Goal: Task Accomplishment & Management: Use online tool/utility

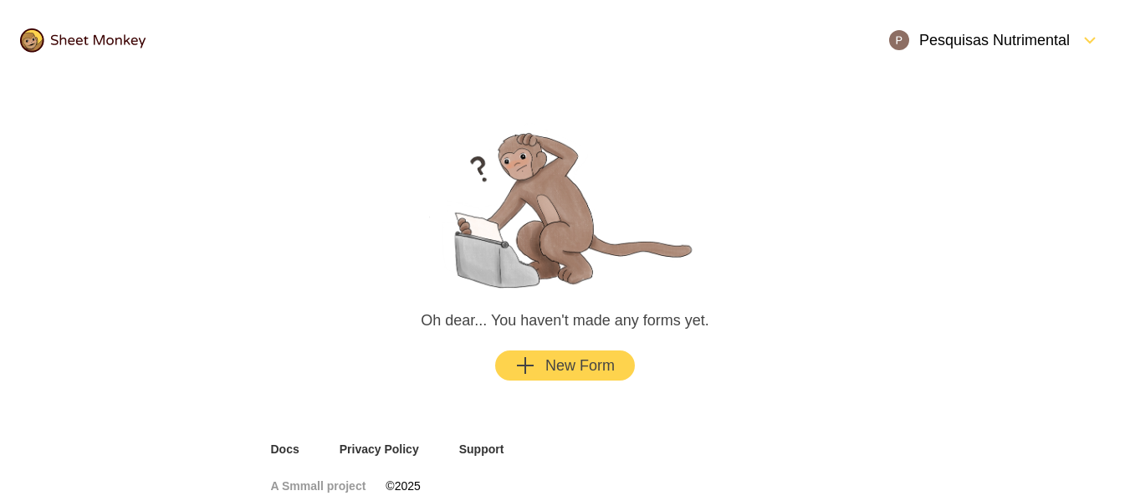
drag, startPoint x: 726, startPoint y: 340, endPoint x: 788, endPoint y: 338, distance: 61.9
click at [788, 338] on main "Oh dear... You haven't made any forms yet. New Form" at bounding box center [565, 250] width 629 height 340
click at [573, 366] on div "New Form" at bounding box center [565, 365] width 100 height 20
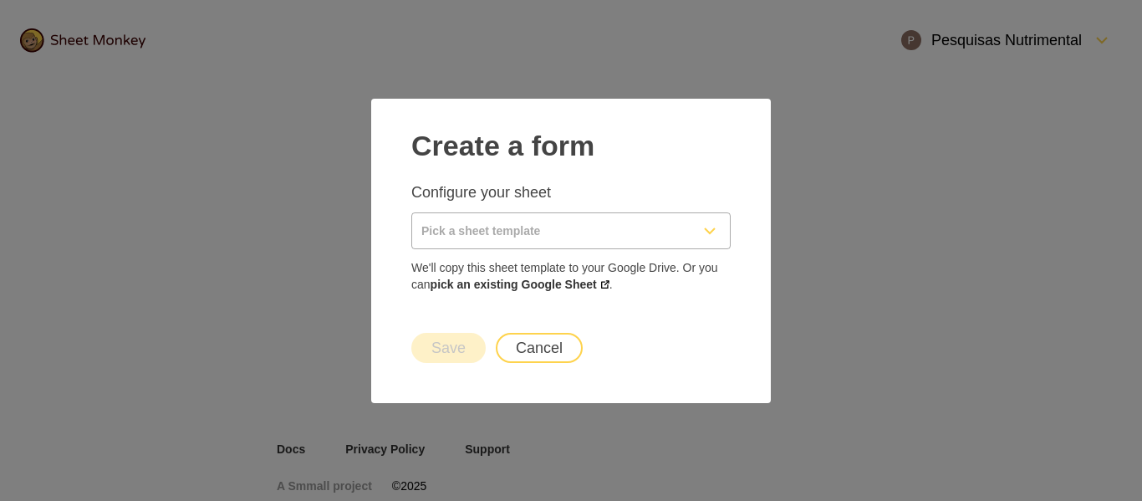
click at [521, 236] on input "Pick a sheet template" at bounding box center [551, 230] width 278 height 35
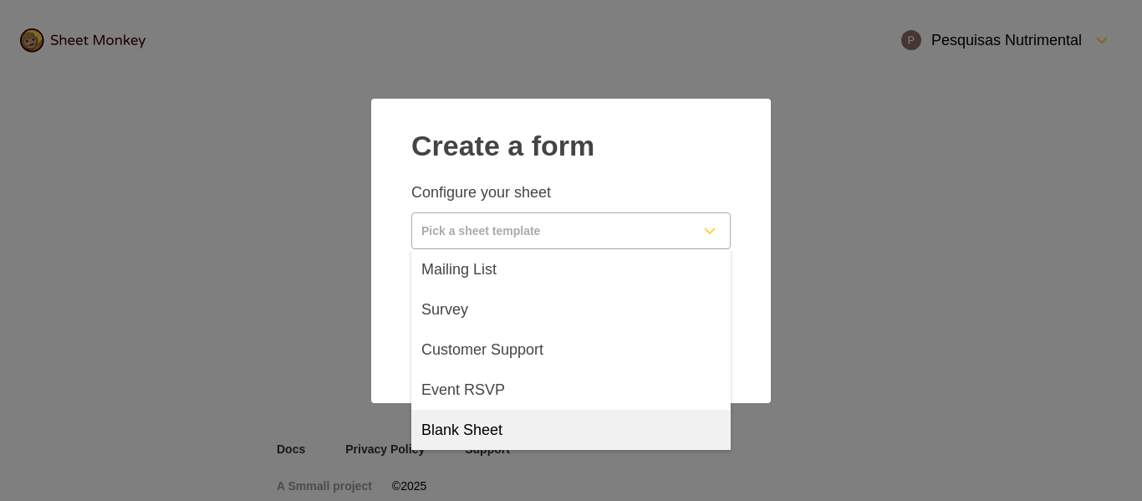
click at [503, 425] on div "Blank Sheet" at bounding box center [570, 430] width 319 height 40
type input "Blank Sheet"
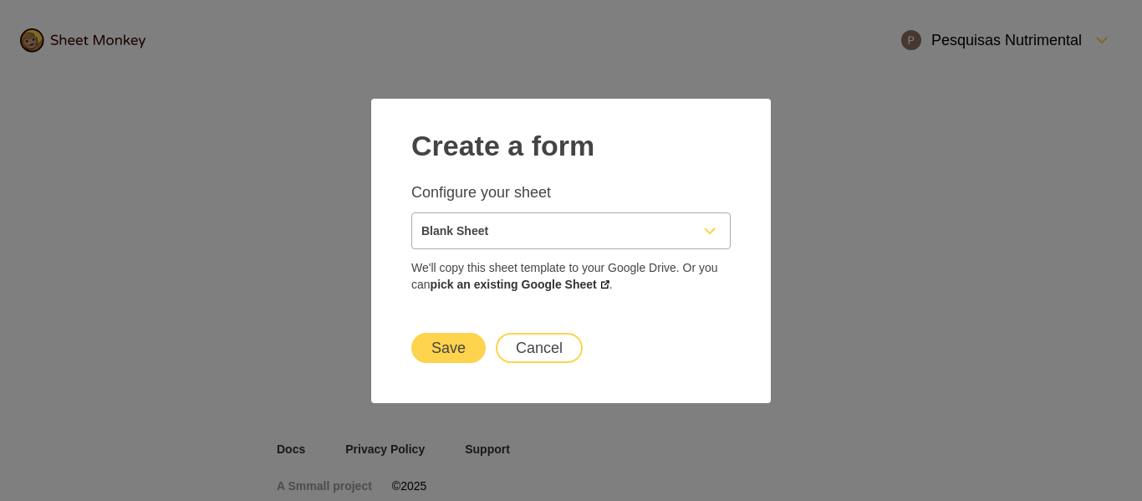
click at [447, 348] on button "Save" at bounding box center [448, 348] width 74 height 30
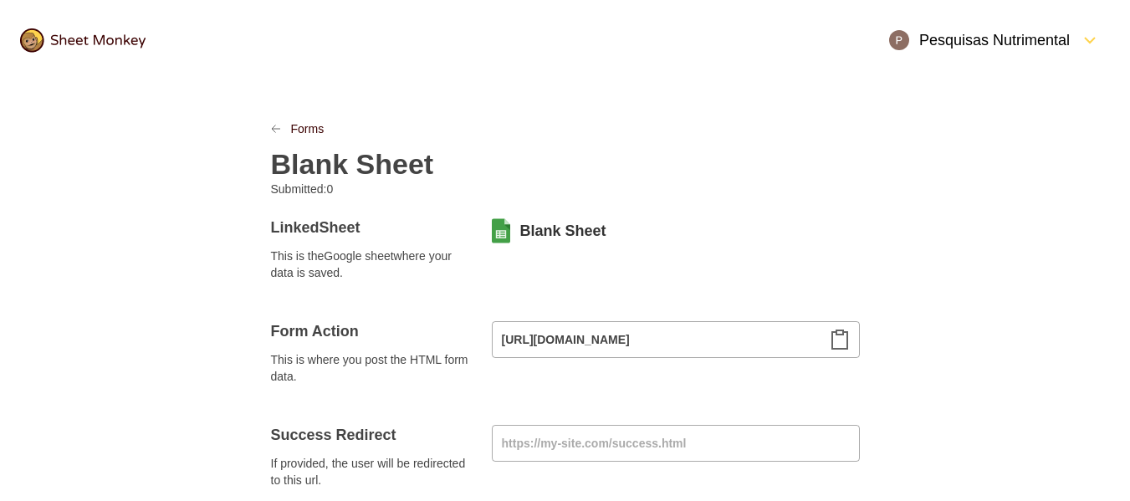
click at [838, 338] on icon "Clipboard" at bounding box center [840, 339] width 20 height 20
click at [840, 337] on icon "Clipboard" at bounding box center [840, 339] width 20 height 20
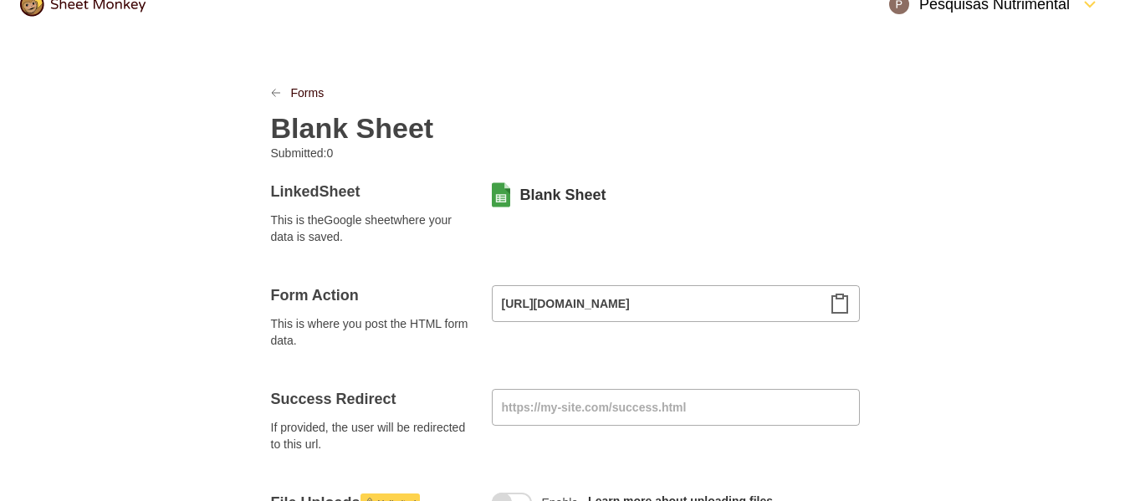
scroll to position [16, 0]
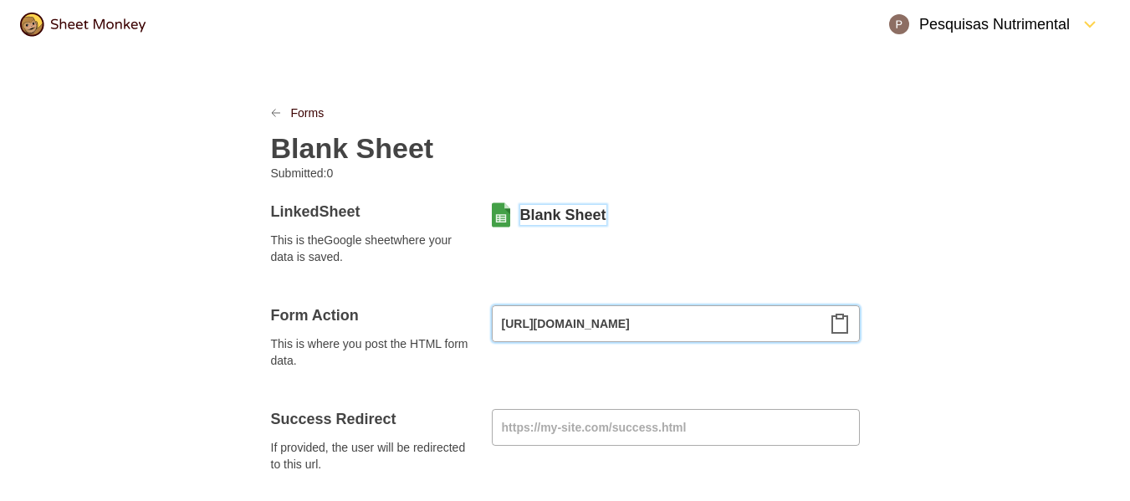
click at [791, 315] on input "[URL][DOMAIN_NAME]" at bounding box center [676, 323] width 368 height 37
drag, startPoint x: 791, startPoint y: 315, endPoint x: 833, endPoint y: 327, distance: 43.4
click at [825, 325] on div "[URL][DOMAIN_NAME]" at bounding box center [676, 323] width 368 height 37
